Goal: Information Seeking & Learning: Understand process/instructions

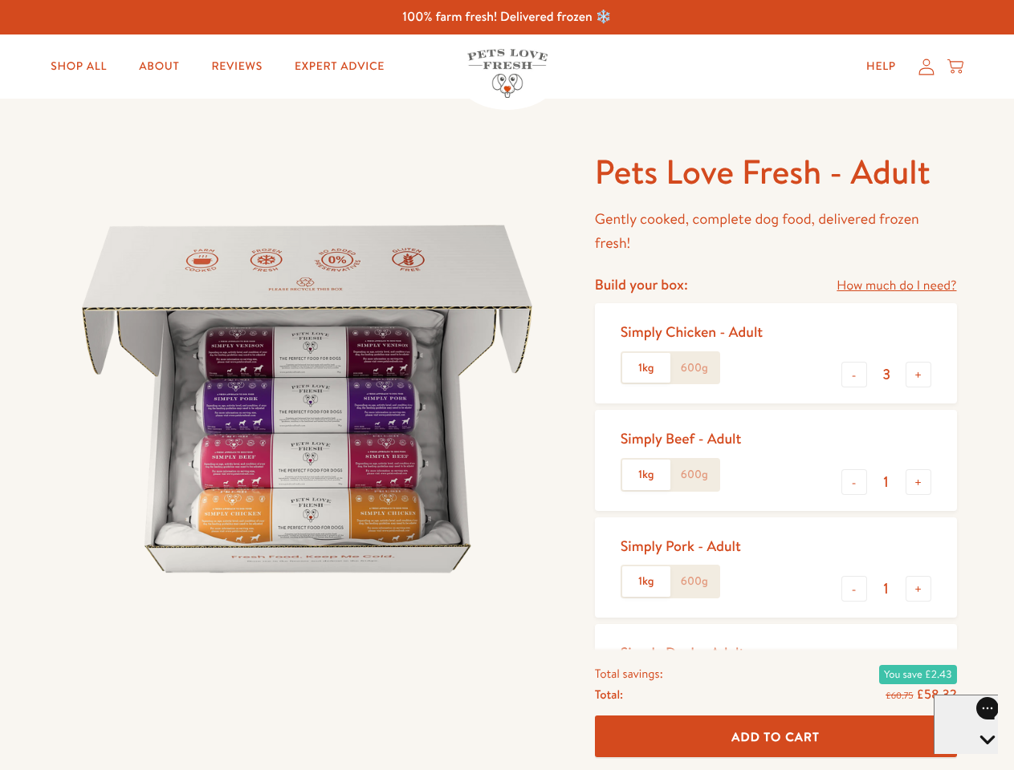
click at [506, 385] on img at bounding box center [307, 399] width 498 height 498
click at [896, 286] on link "How much do I need?" at bounding box center [896, 286] width 120 height 22
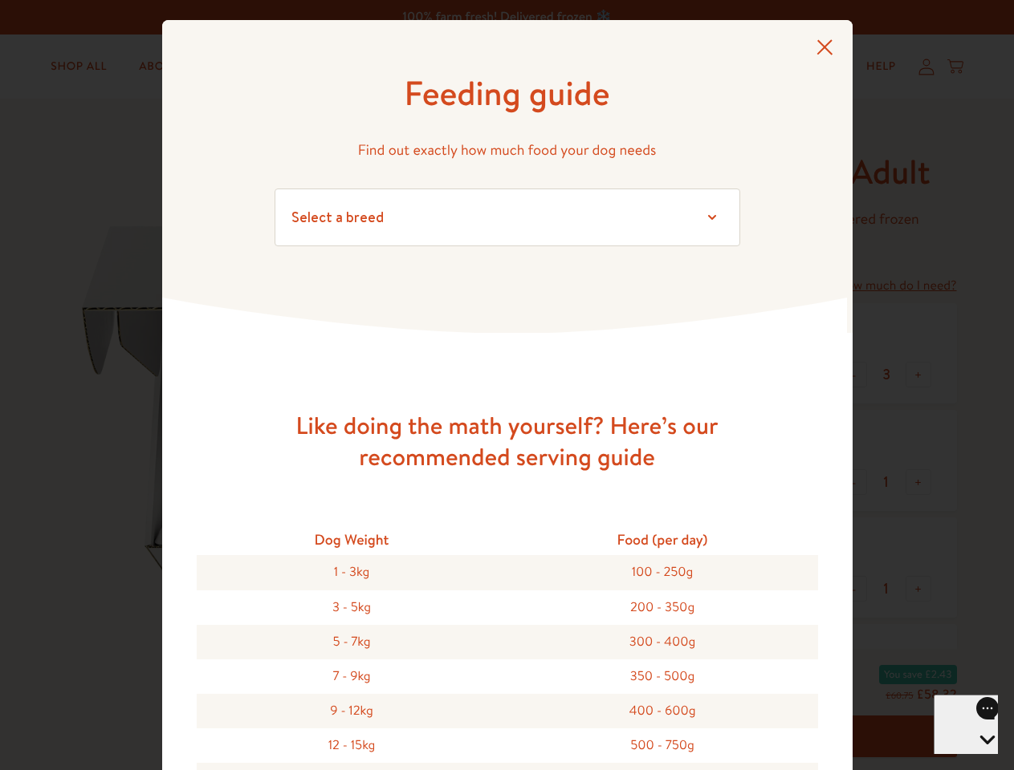
click at [854, 375] on div "Feeding guide Find out exactly how much food your dog needs Select a breed Affe…" at bounding box center [507, 385] width 1014 height 770
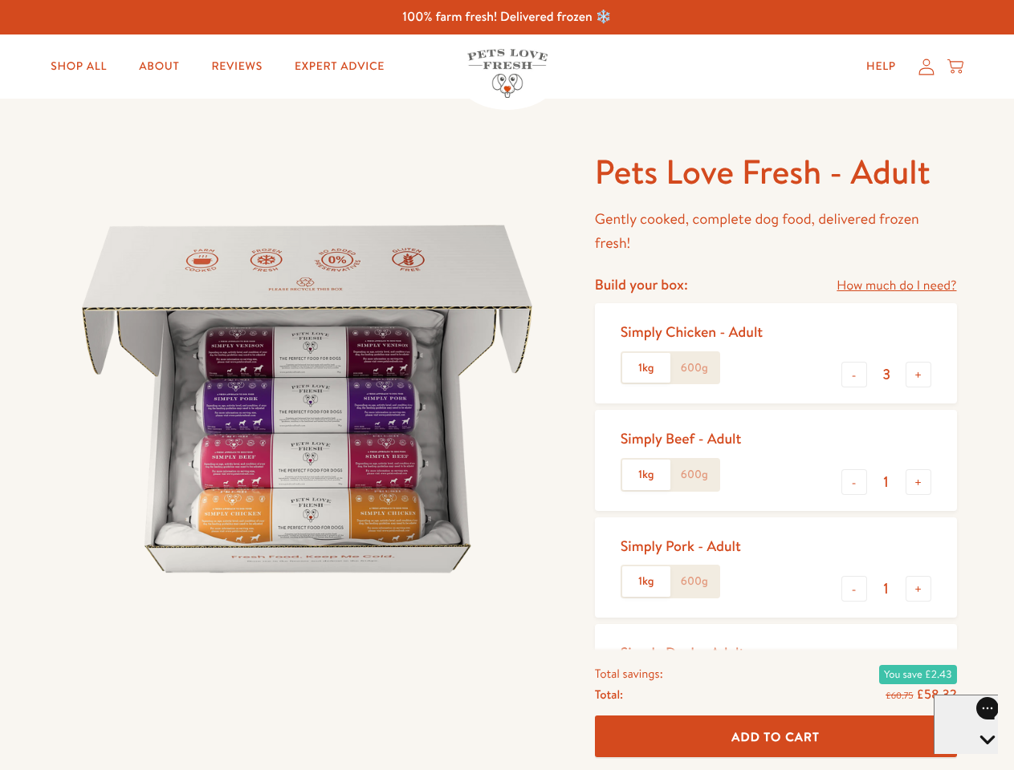
click at [918, 375] on button "+" at bounding box center [918, 375] width 26 height 26
click at [854, 482] on button "-" at bounding box center [854, 482] width 26 height 26
click at [918, 482] on button "+" at bounding box center [918, 482] width 26 height 26
type input "4"
type input "1"
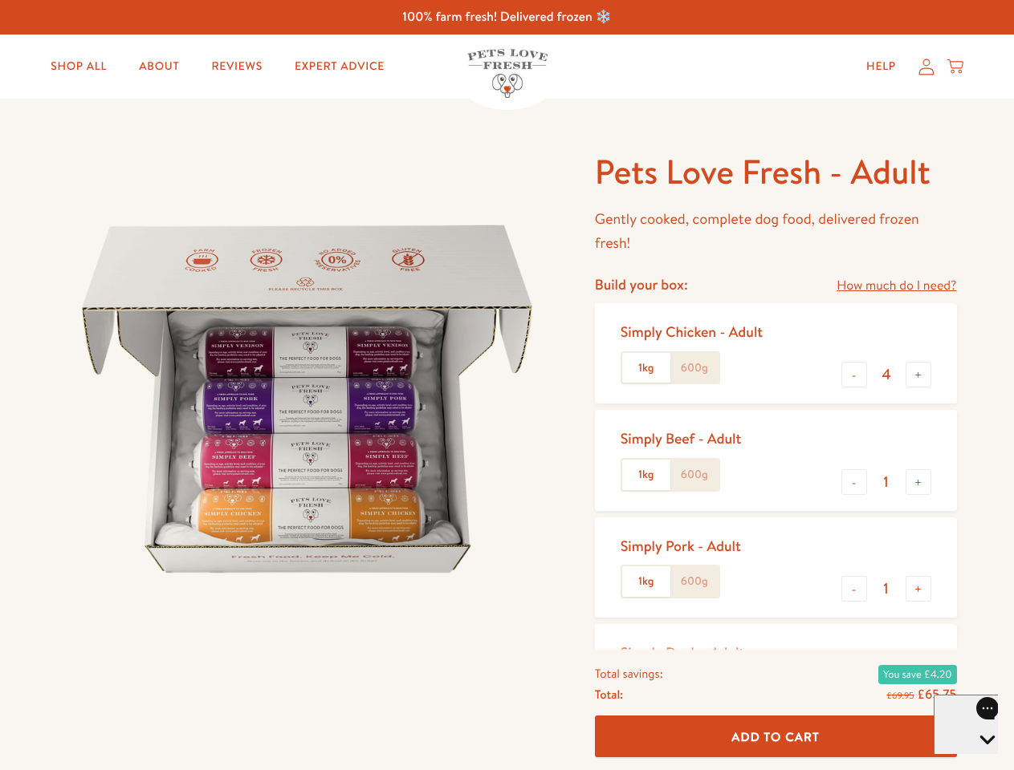
click at [854, 589] on button "-" at bounding box center [854, 589] width 26 height 26
type input "0"
